Goal: Navigation & Orientation: Find specific page/section

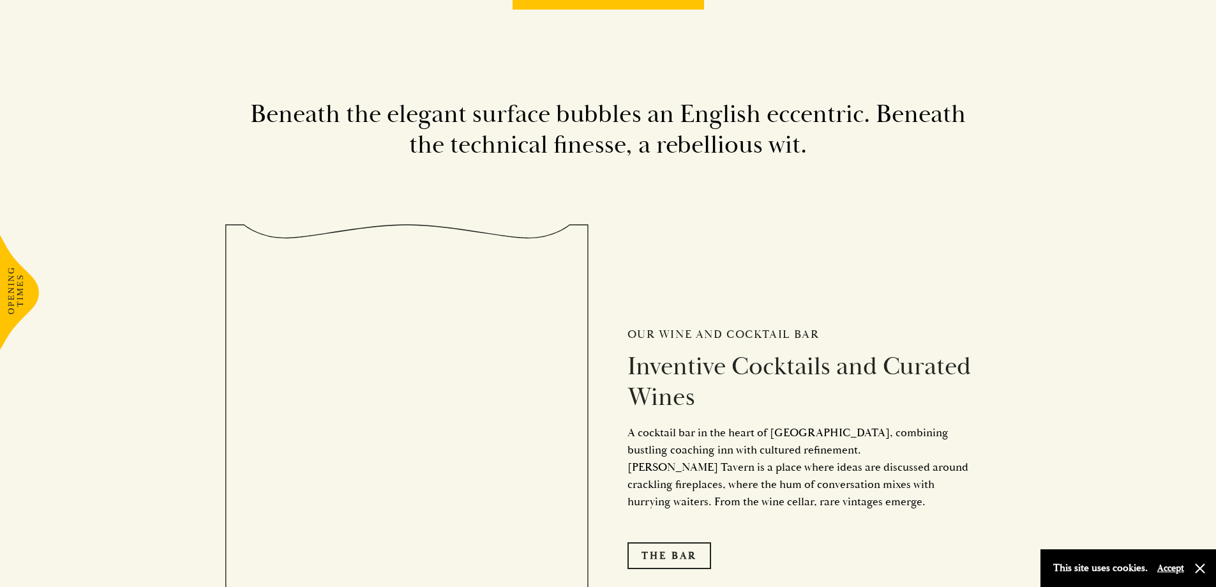
scroll to position [2171, 0]
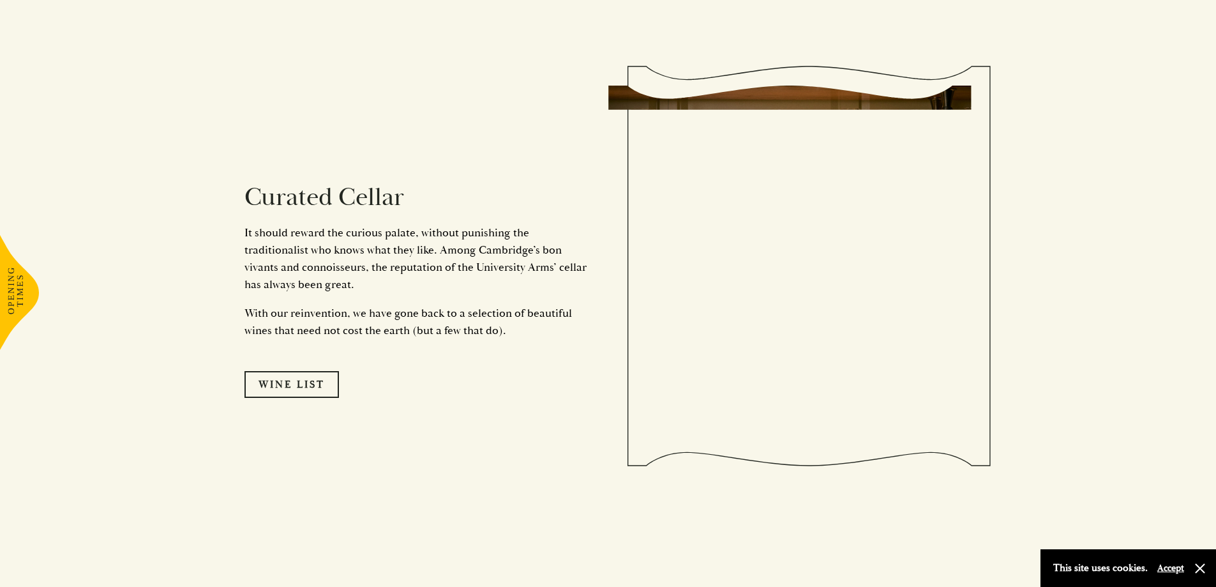
scroll to position [2235, 0]
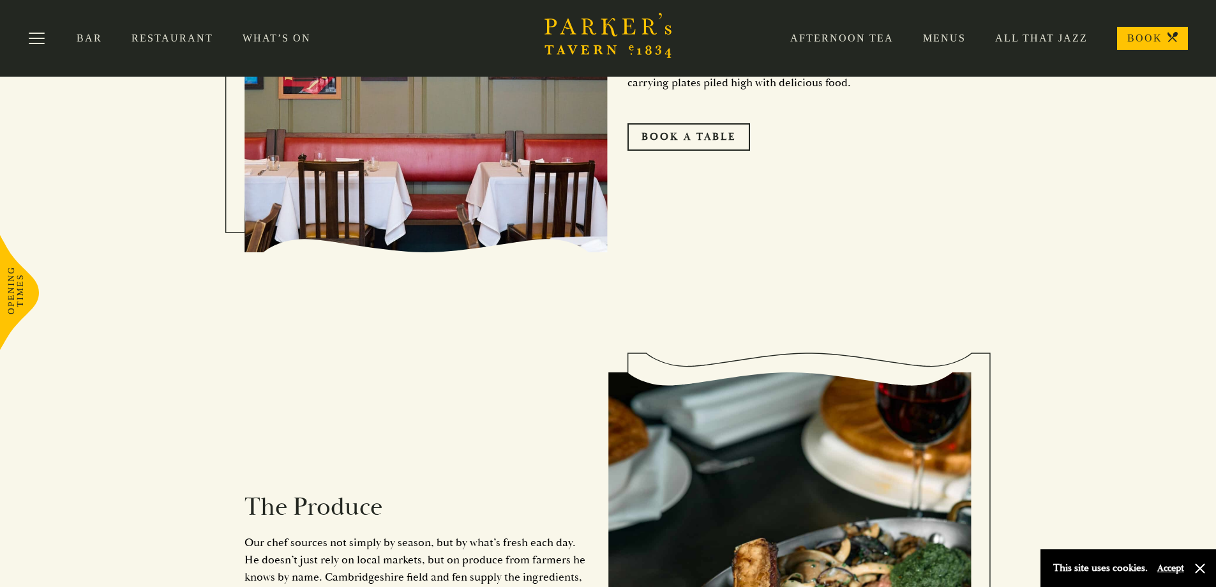
scroll to position [830, 0]
